Goal: Book appointment/travel/reservation

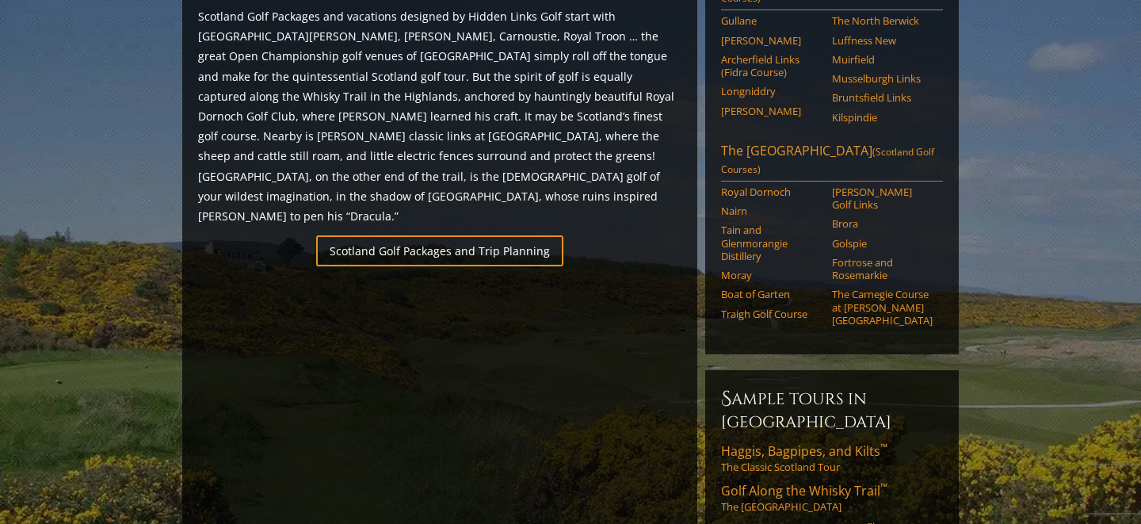
scroll to position [892, 0]
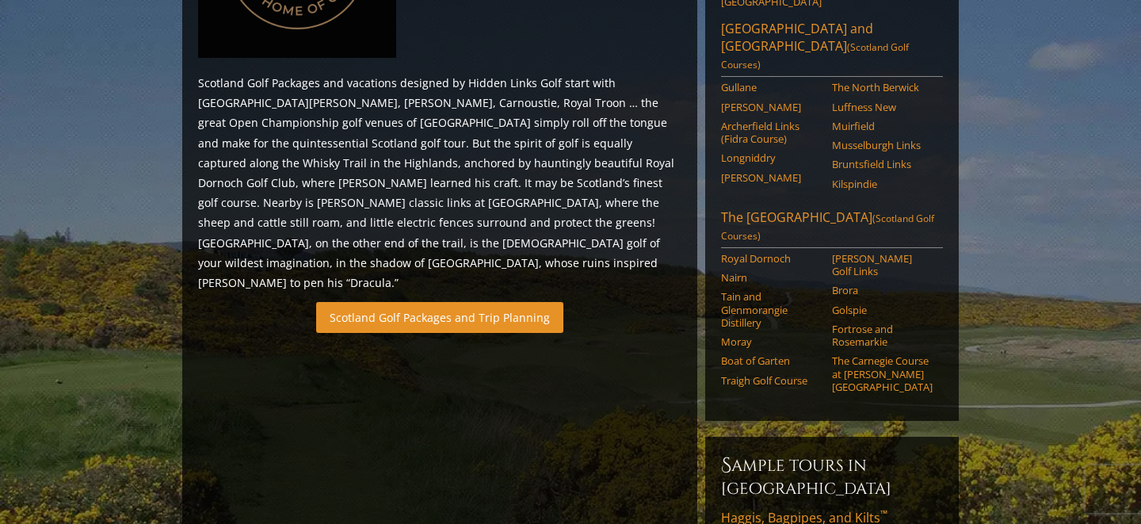
click at [489, 302] on link "Scotland Golf Packages and Trip Planning" at bounding box center [439, 317] width 247 height 31
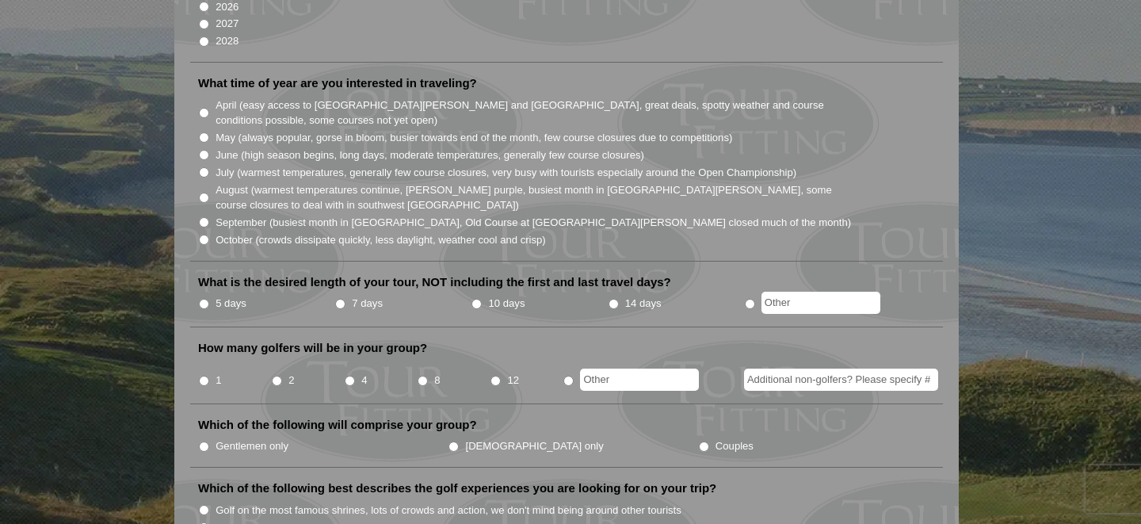
scroll to position [449, 0]
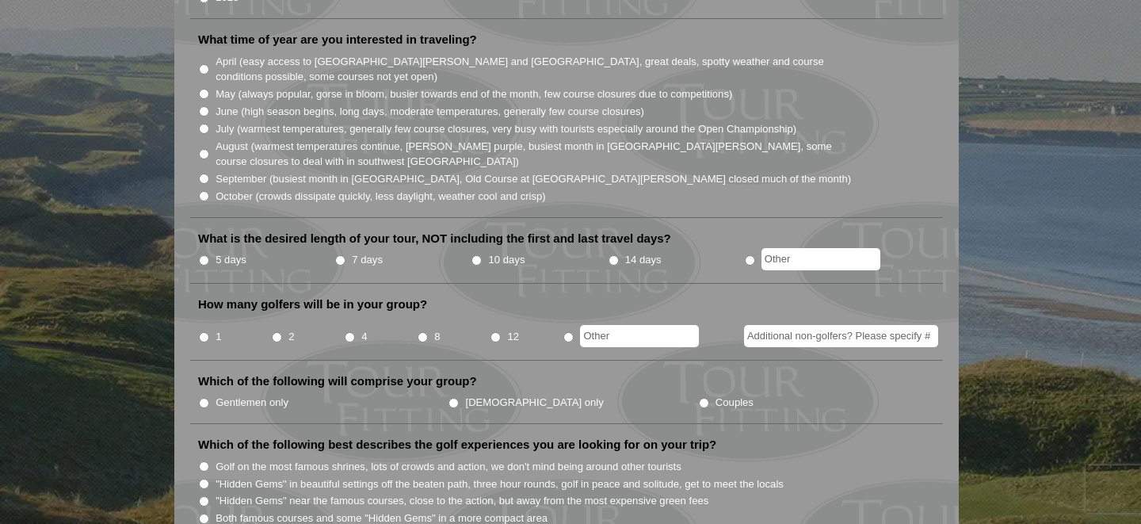
radio input "true"
click at [671, 325] on input "text" at bounding box center [639, 336] width 119 height 22
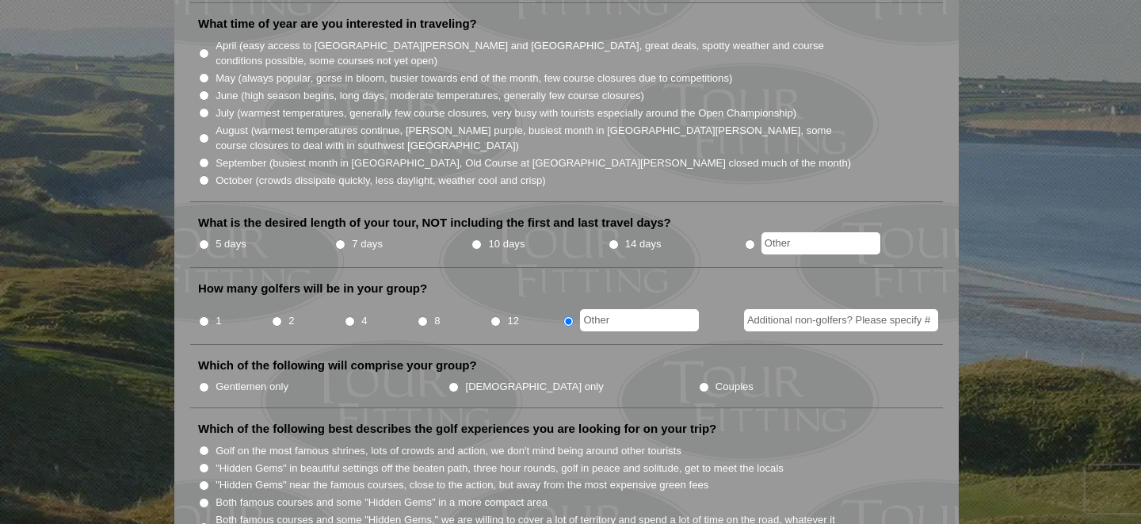
scroll to position [0, 0]
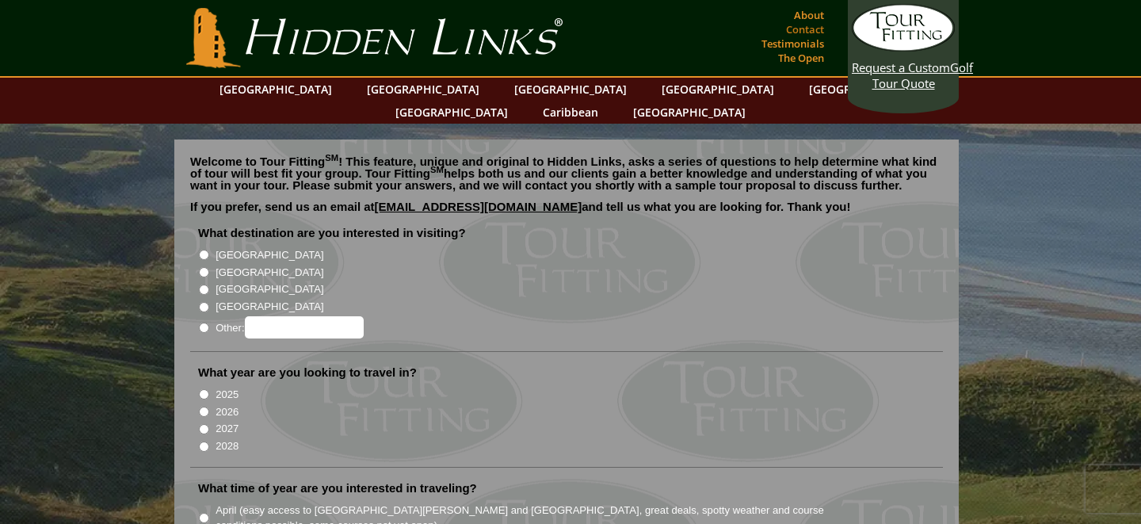
click at [812, 18] on link "Contact" at bounding box center [805, 29] width 46 height 22
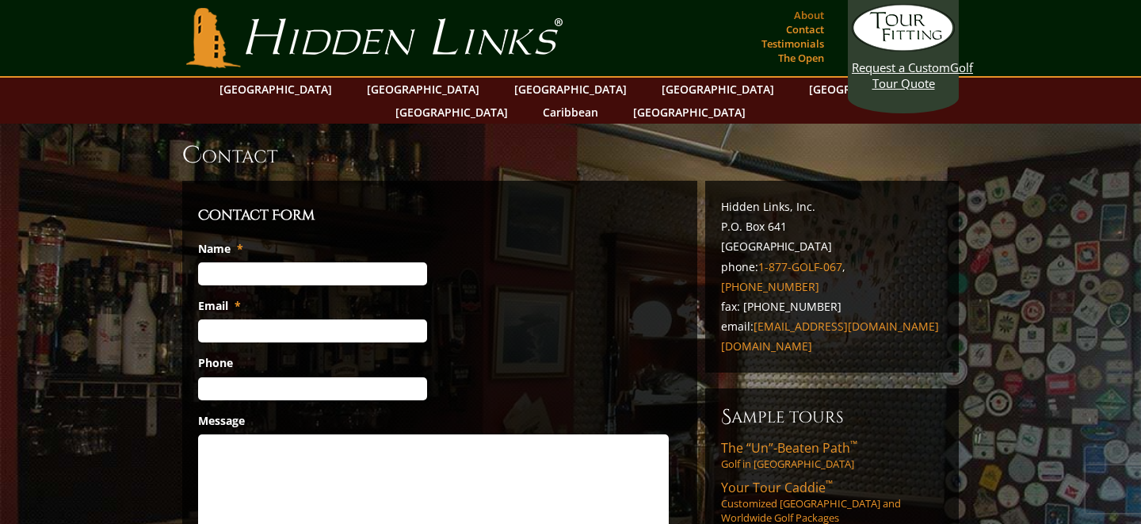
click at [808, 16] on link "About" at bounding box center [809, 15] width 38 height 22
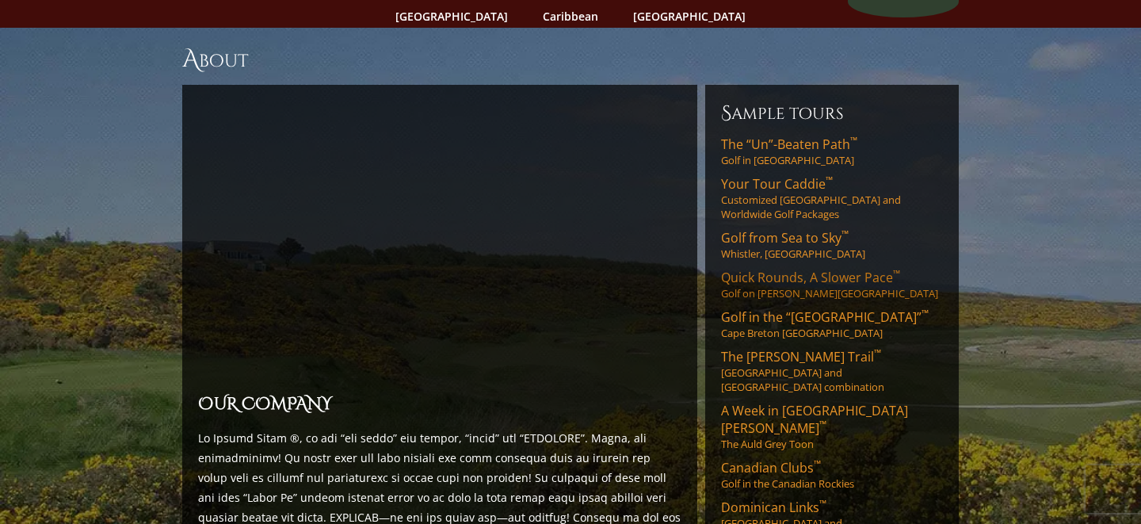
scroll to position [101, 0]
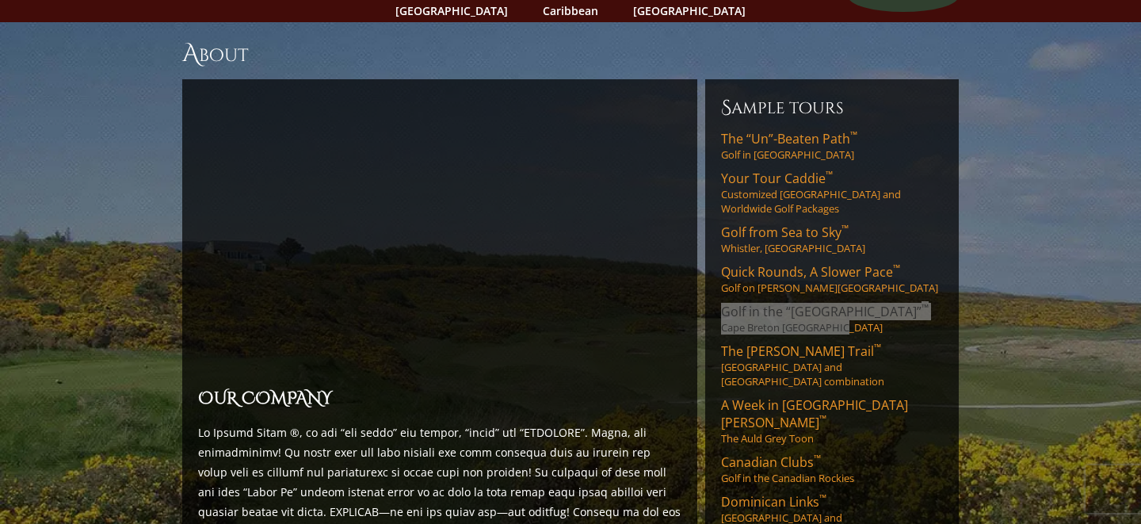
drag, startPoint x: 768, startPoint y: 288, endPoint x: 484, endPoint y: 13, distance: 395.7
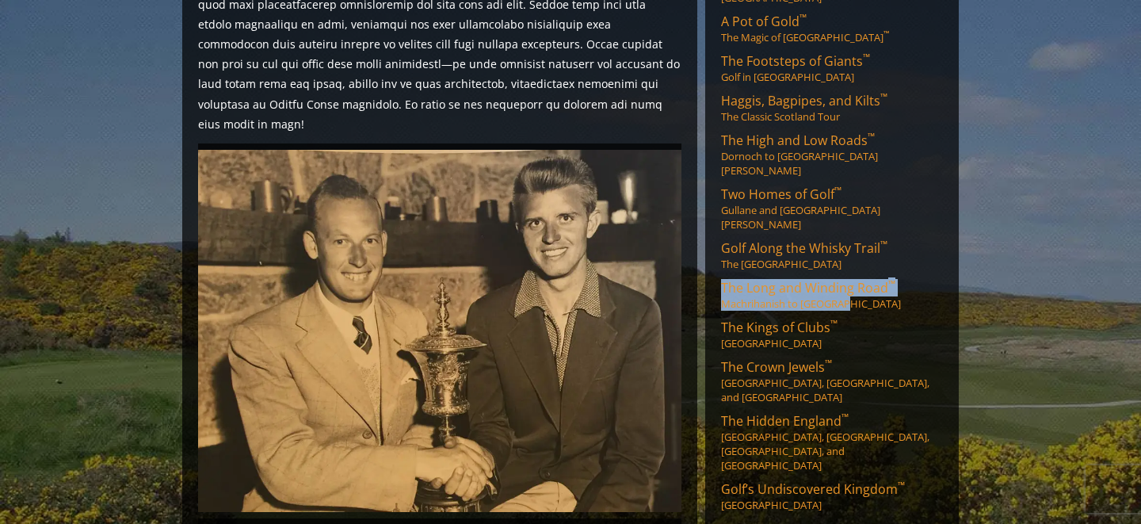
scroll to position [737, 0]
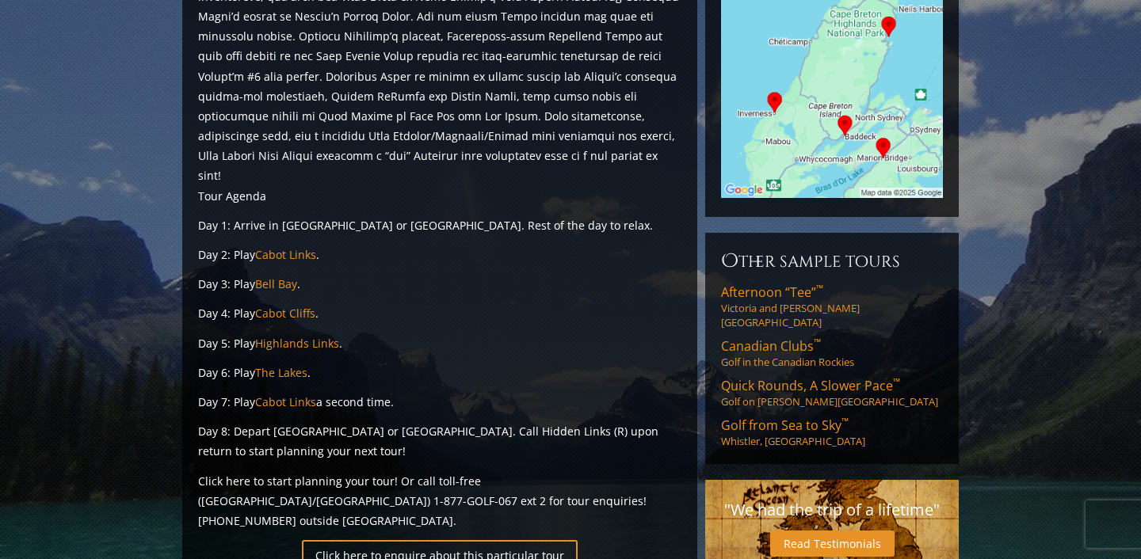
scroll to position [244, 0]
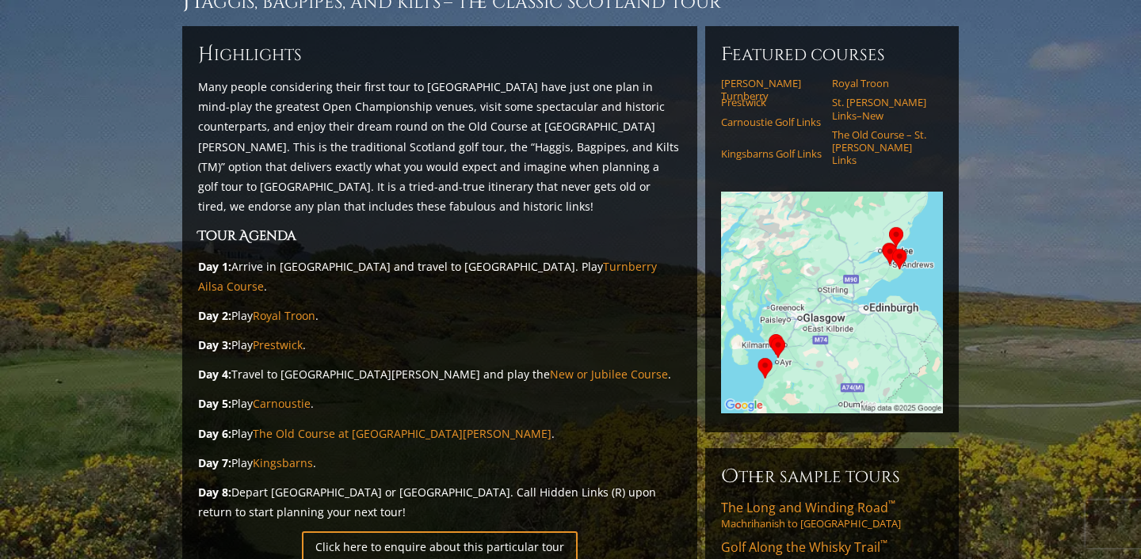
scroll to position [181, 0]
